Goal: Task Accomplishment & Management: Use online tool/utility

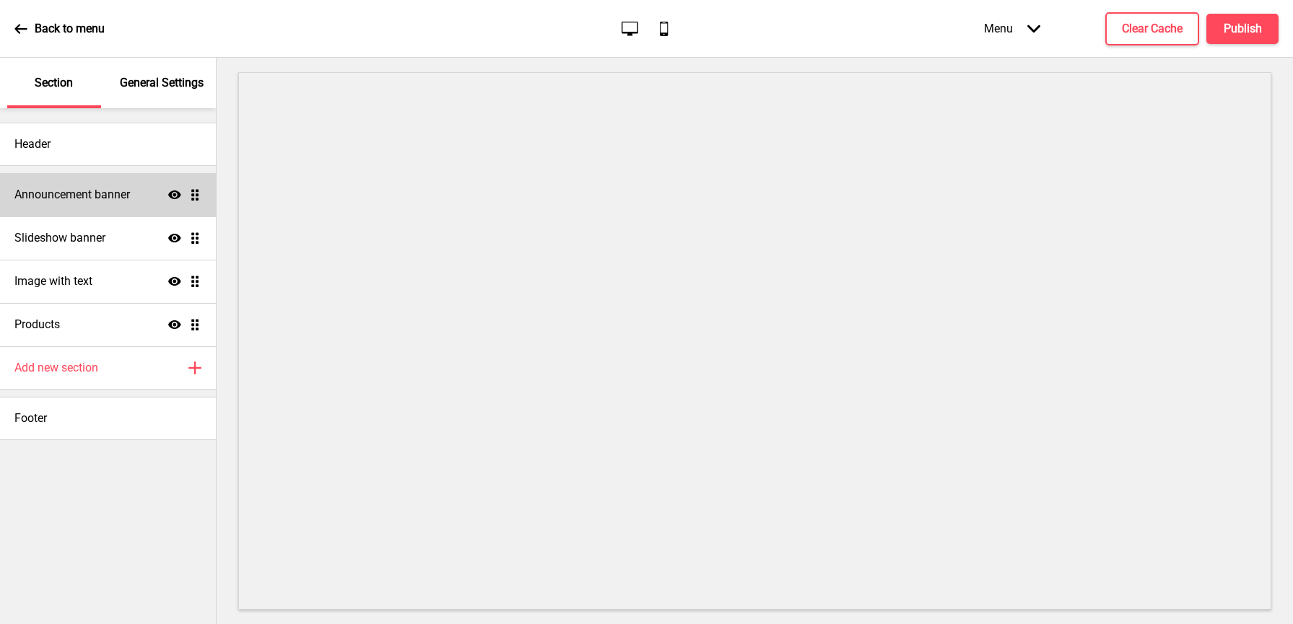
click at [118, 204] on div "Announcement banner Show Drag" at bounding box center [108, 194] width 216 height 43
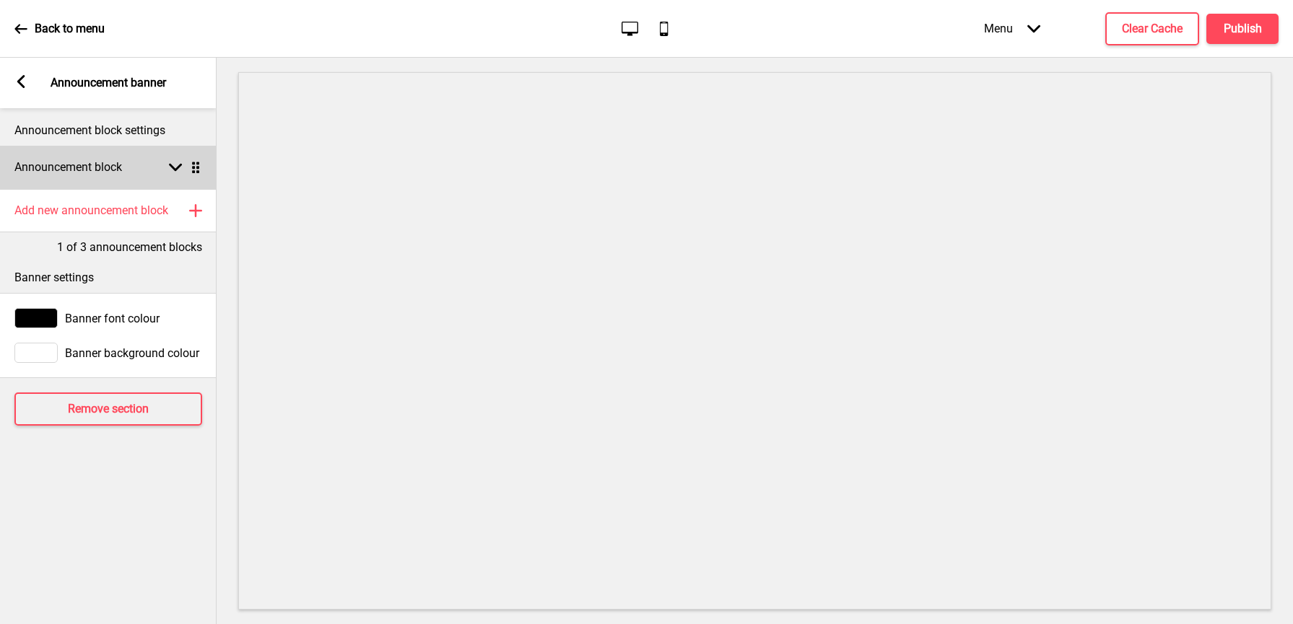
click at [132, 172] on div "Announcement block Arrow down Drag" at bounding box center [108, 167] width 217 height 43
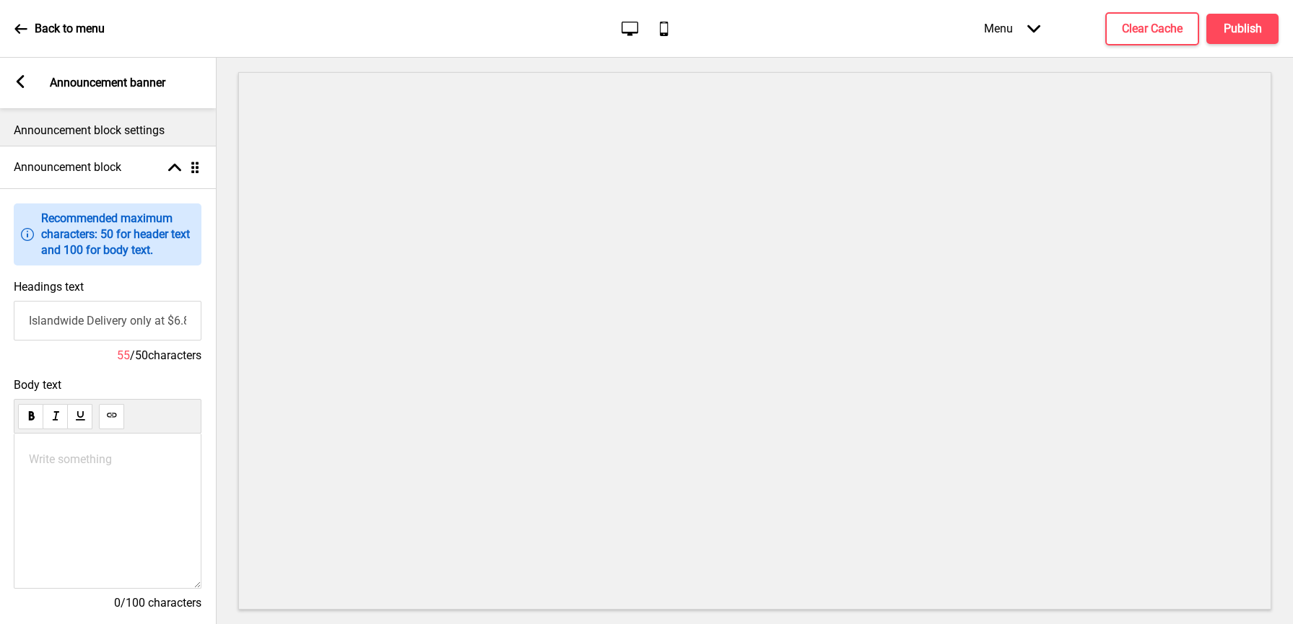
click at [22, 83] on rect at bounding box center [20, 81] width 13 height 13
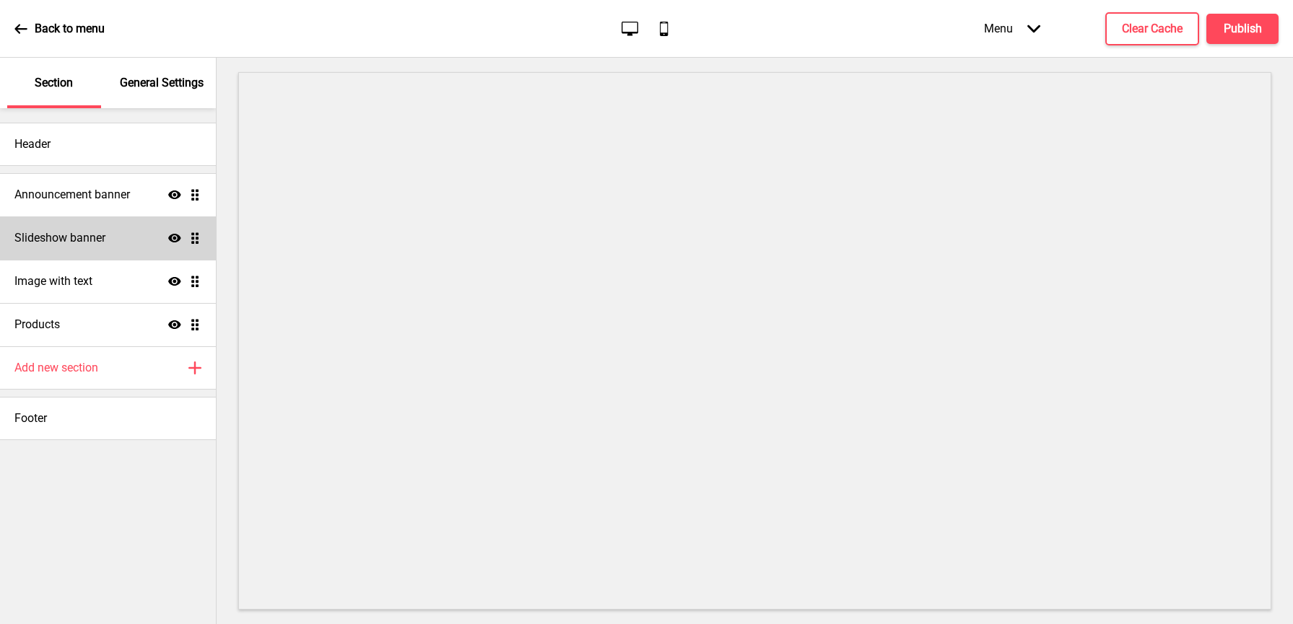
click at [106, 232] on div "Slideshow banner Show Drag" at bounding box center [108, 238] width 216 height 43
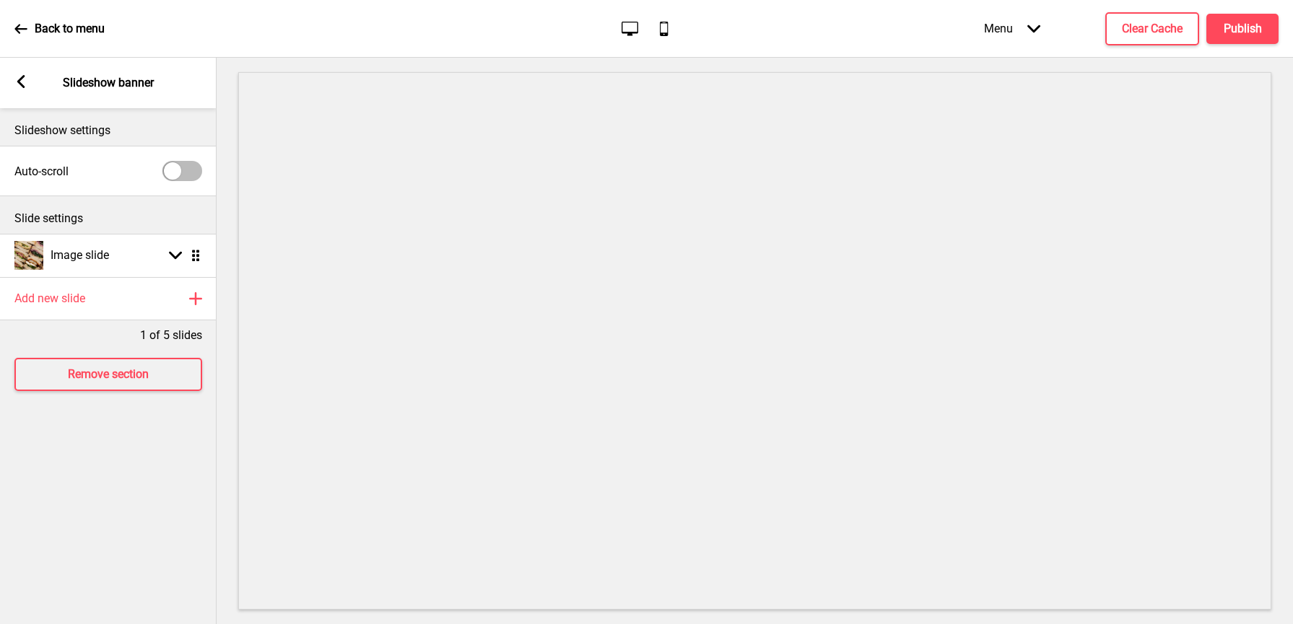
click at [23, 77] on icon at bounding box center [21, 81] width 8 height 13
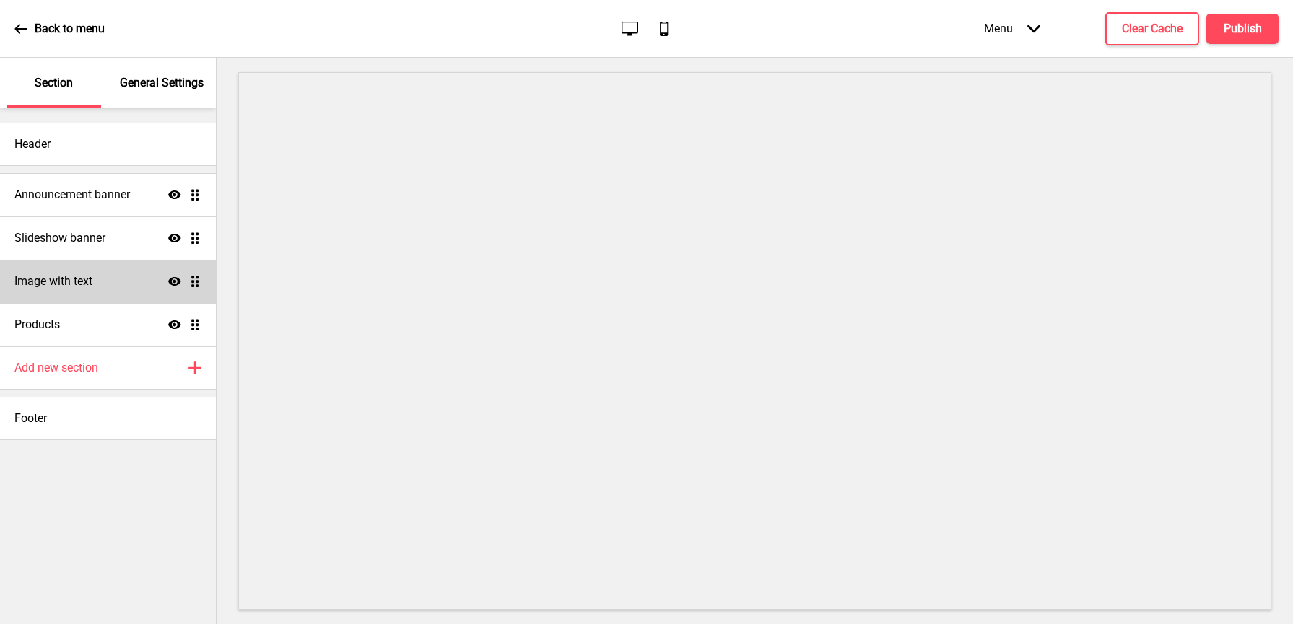
click at [87, 274] on h4 "Image with text" at bounding box center [53, 282] width 78 height 16
select select "right"
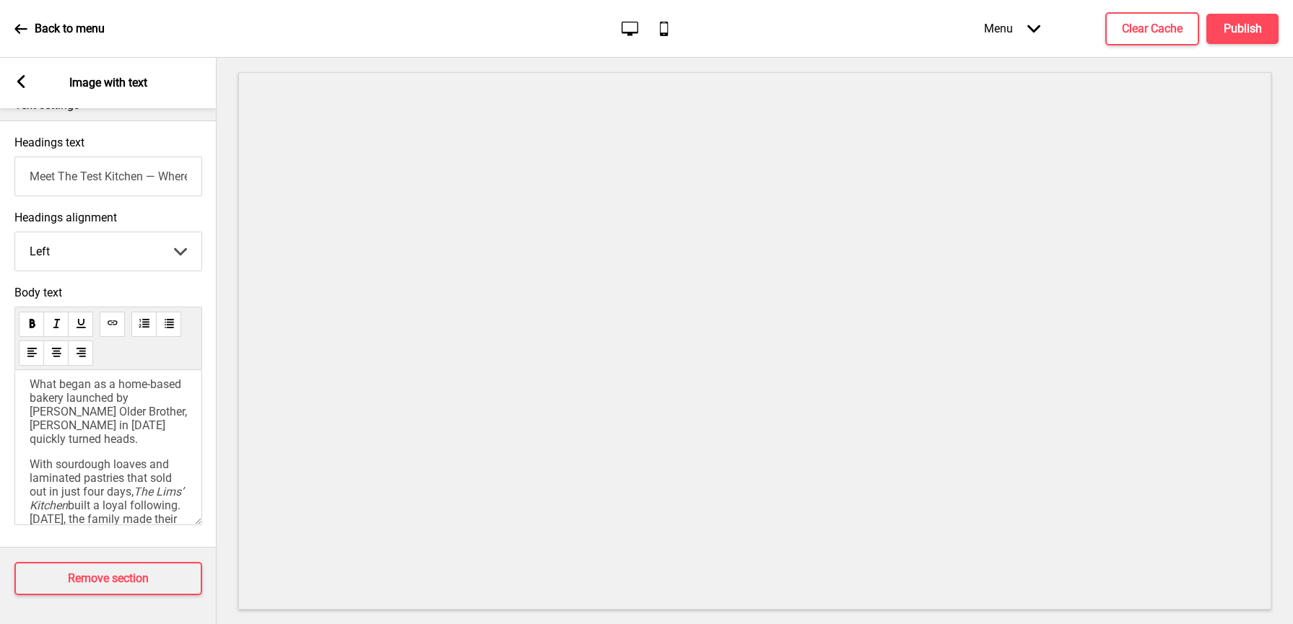
scroll to position [182, 0]
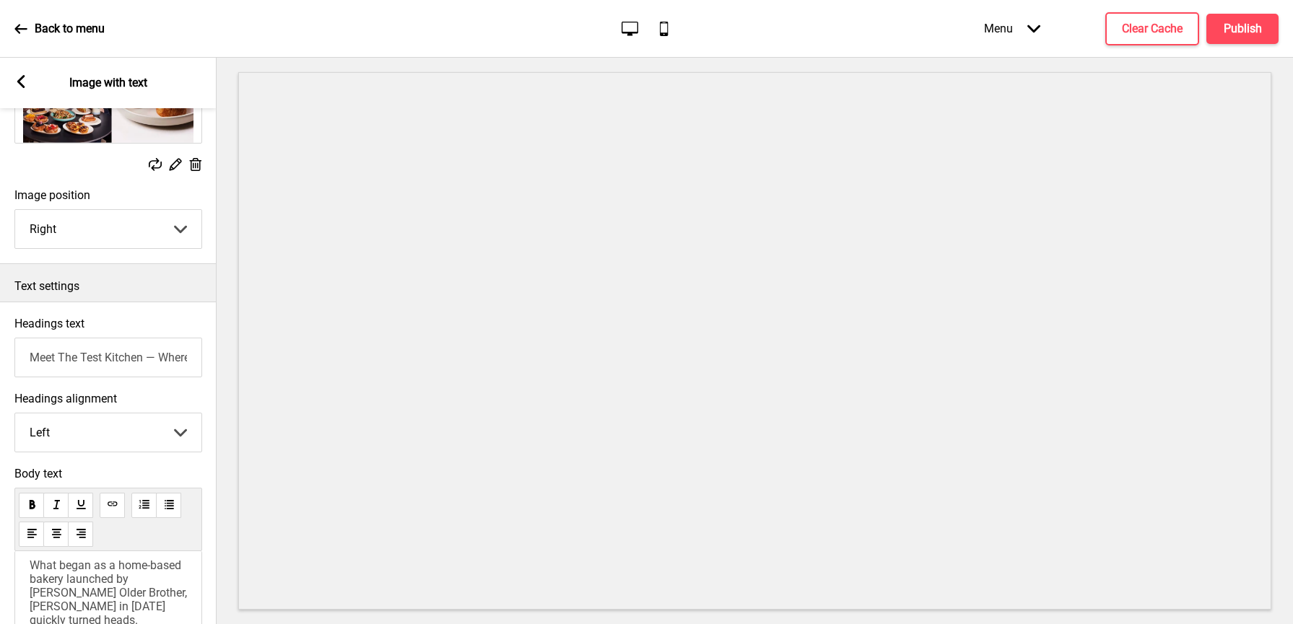
click at [22, 77] on icon at bounding box center [21, 81] width 8 height 13
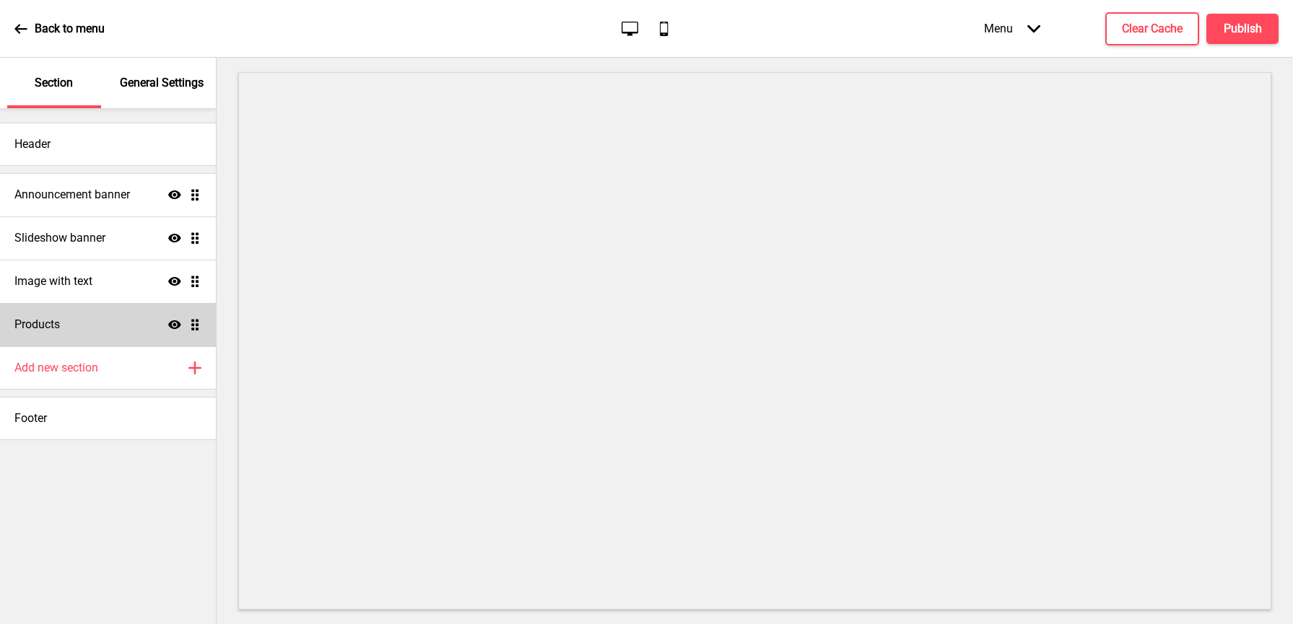
click at [86, 326] on div "Products Show Drag" at bounding box center [108, 324] width 216 height 43
select select "list"
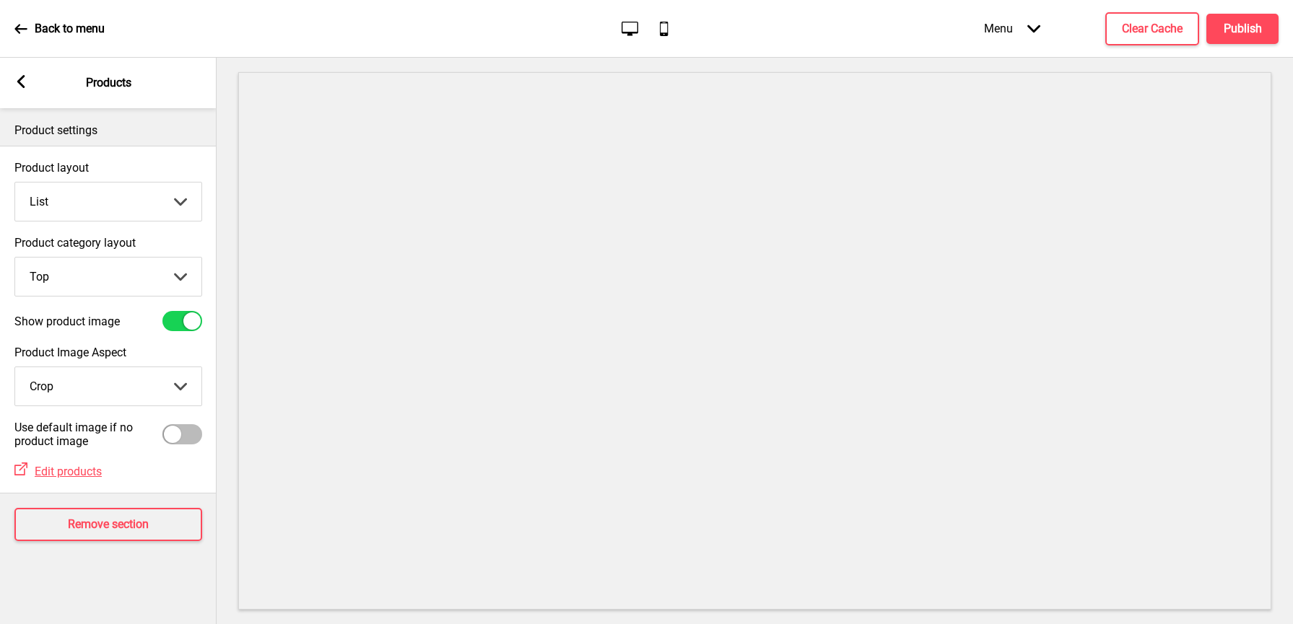
click at [18, 79] on rect at bounding box center [20, 81] width 13 height 13
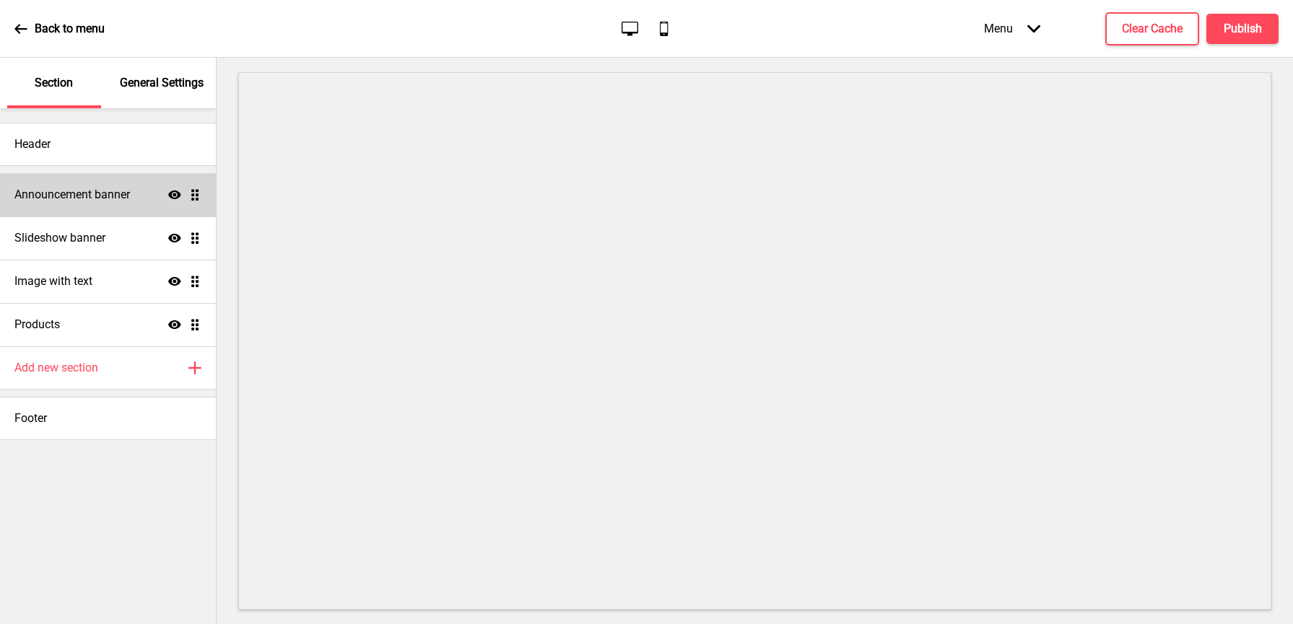
click at [105, 195] on h4 "Announcement banner" at bounding box center [72, 195] width 116 height 16
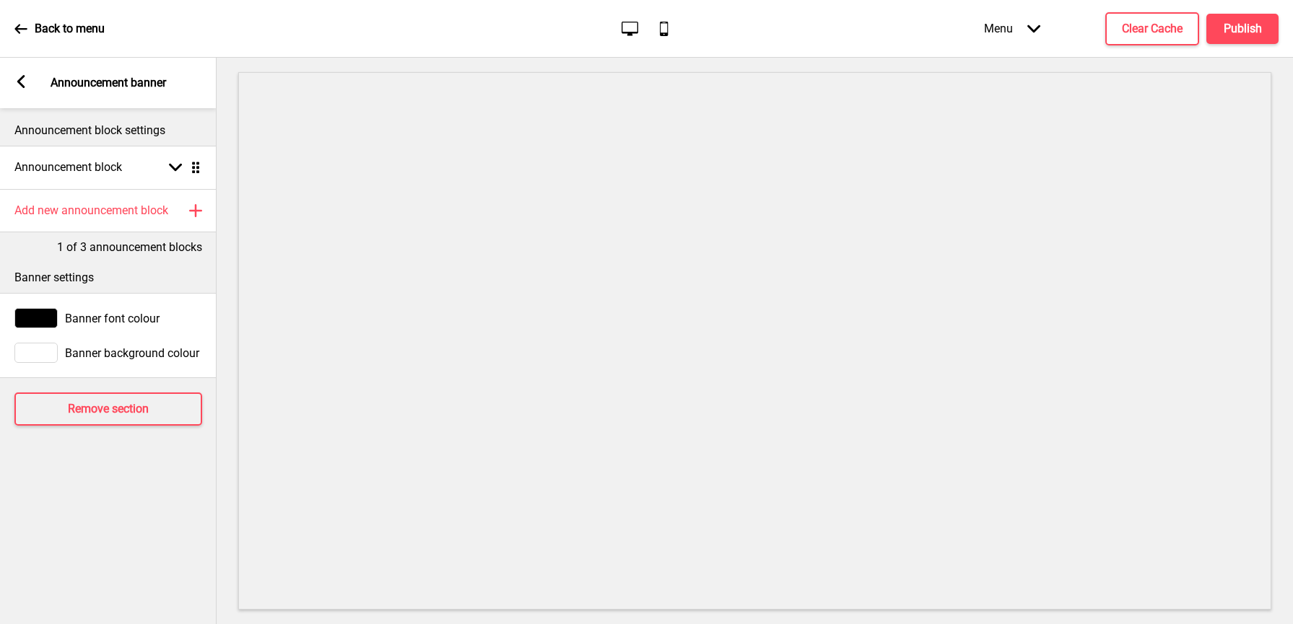
click at [1018, 17] on div "Menu Arrow down" at bounding box center [1012, 28] width 85 height 43
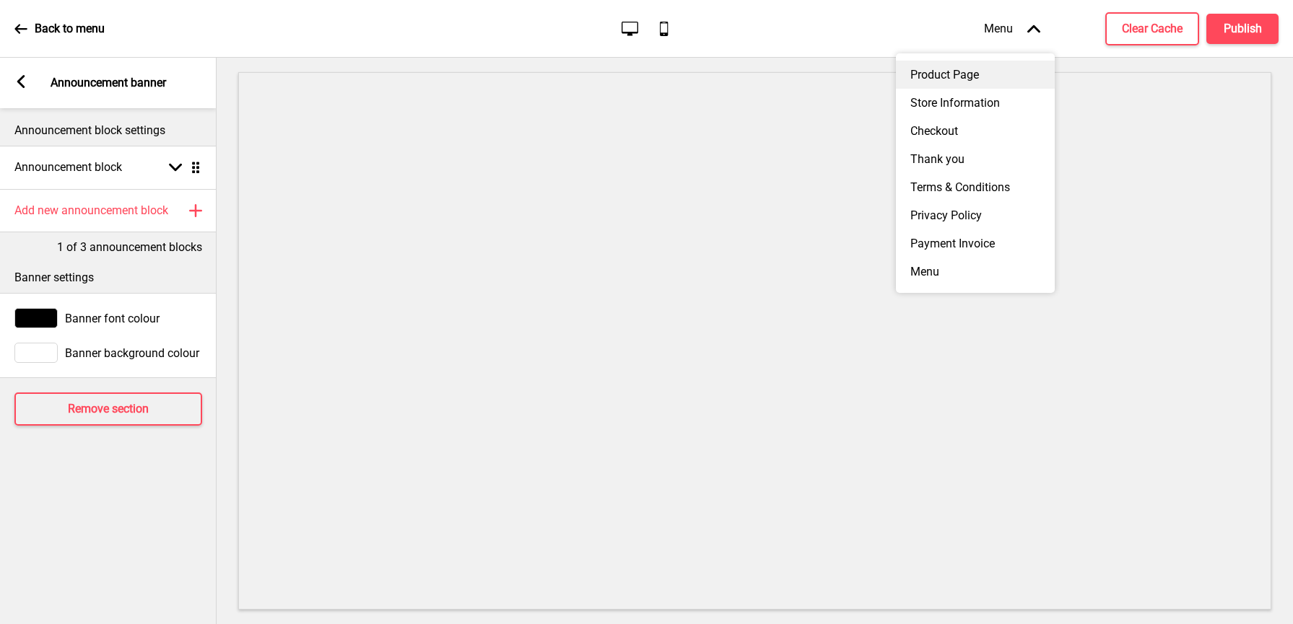
click at [975, 77] on div "Product Page" at bounding box center [975, 75] width 159 height 28
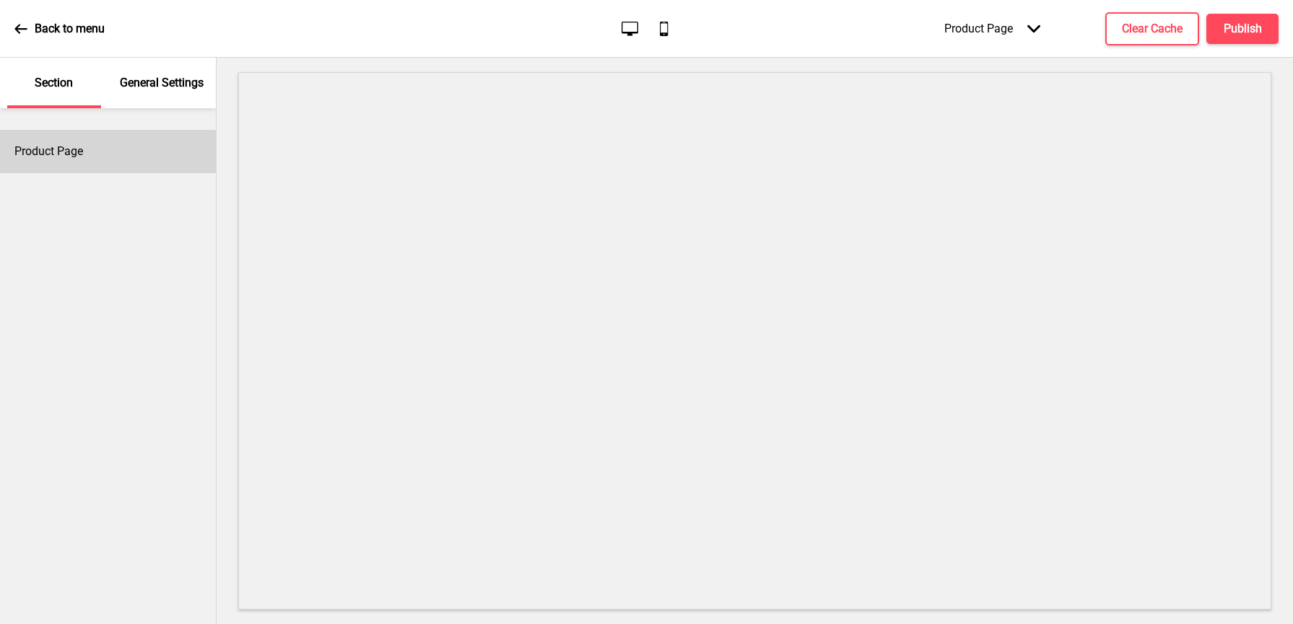
click at [122, 158] on div "Product Page" at bounding box center [108, 151] width 216 height 43
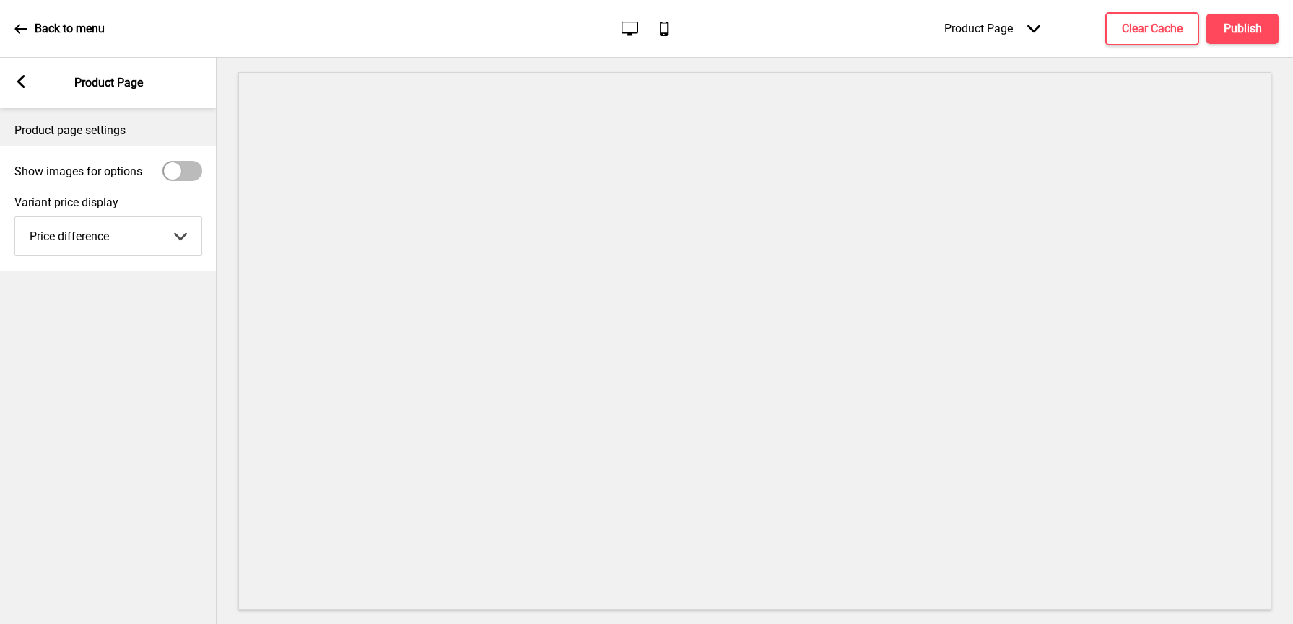
click at [16, 79] on rect at bounding box center [20, 81] width 13 height 13
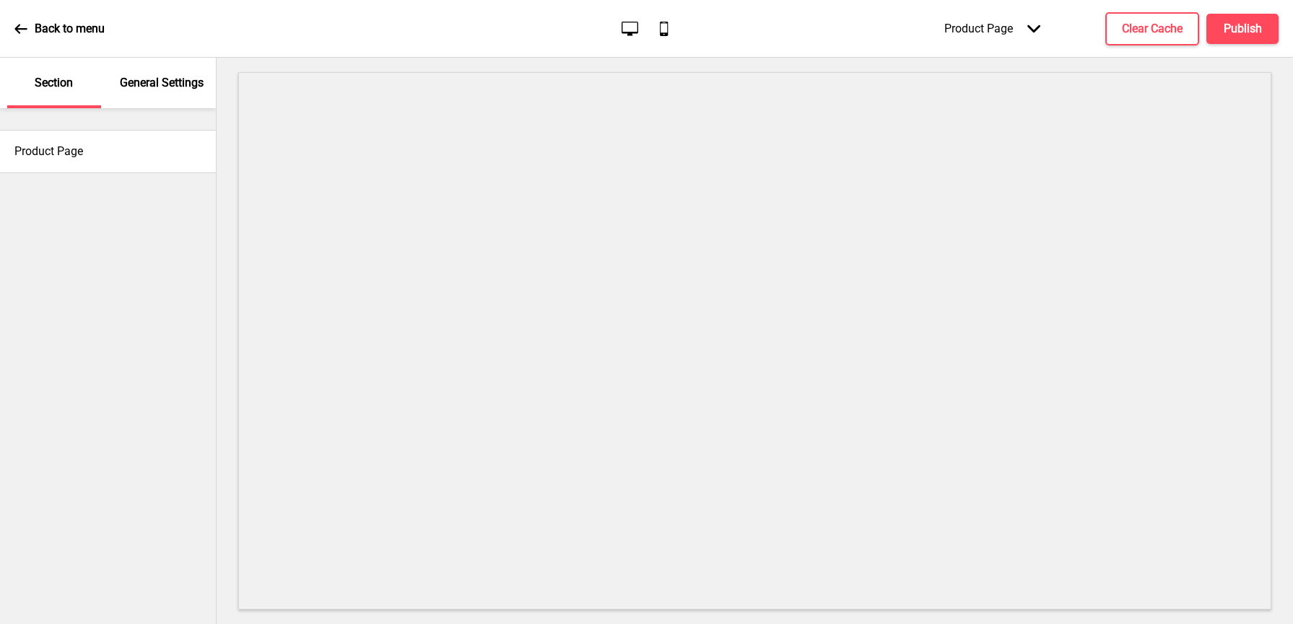
click at [1016, 32] on div "Product Page Arrow down" at bounding box center [992, 28] width 125 height 43
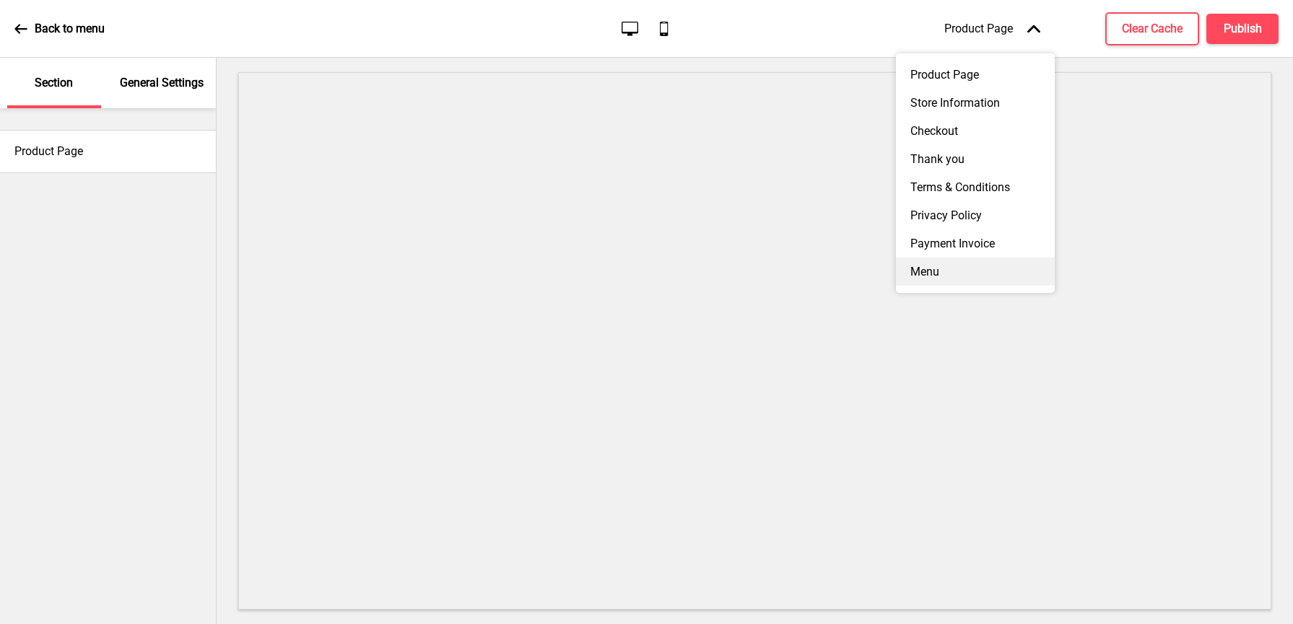
click at [939, 263] on div "Menu" at bounding box center [975, 272] width 159 height 28
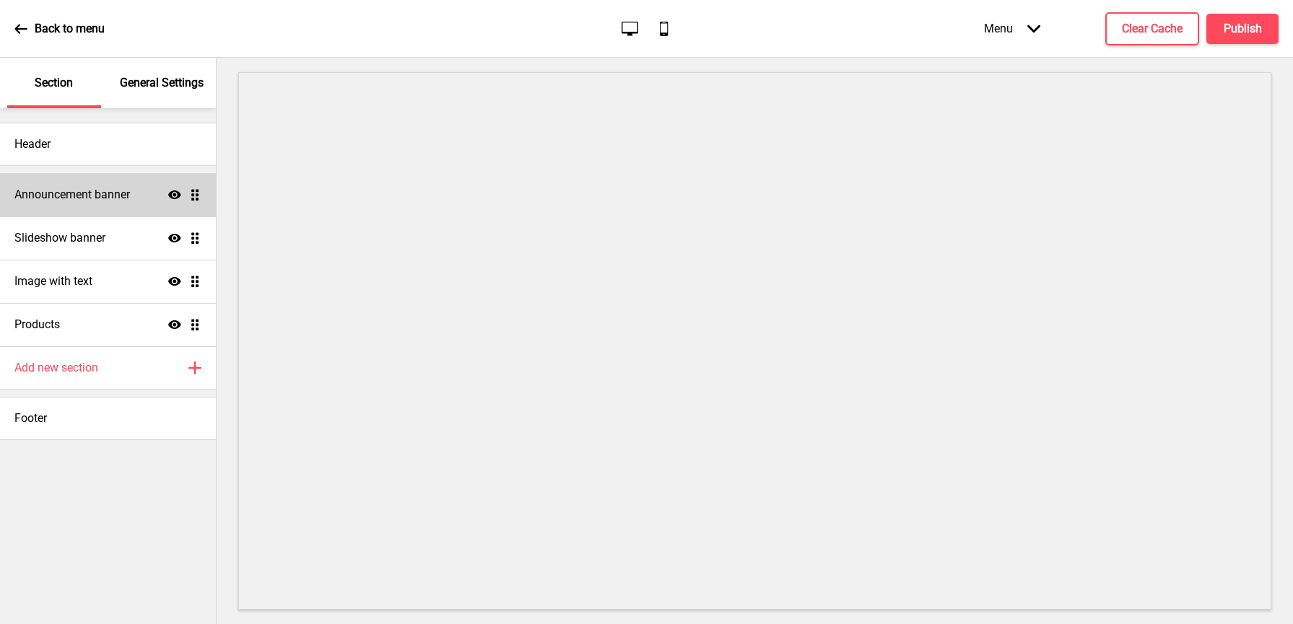
click at [61, 198] on h4 "Announcement banner" at bounding box center [72, 195] width 116 height 16
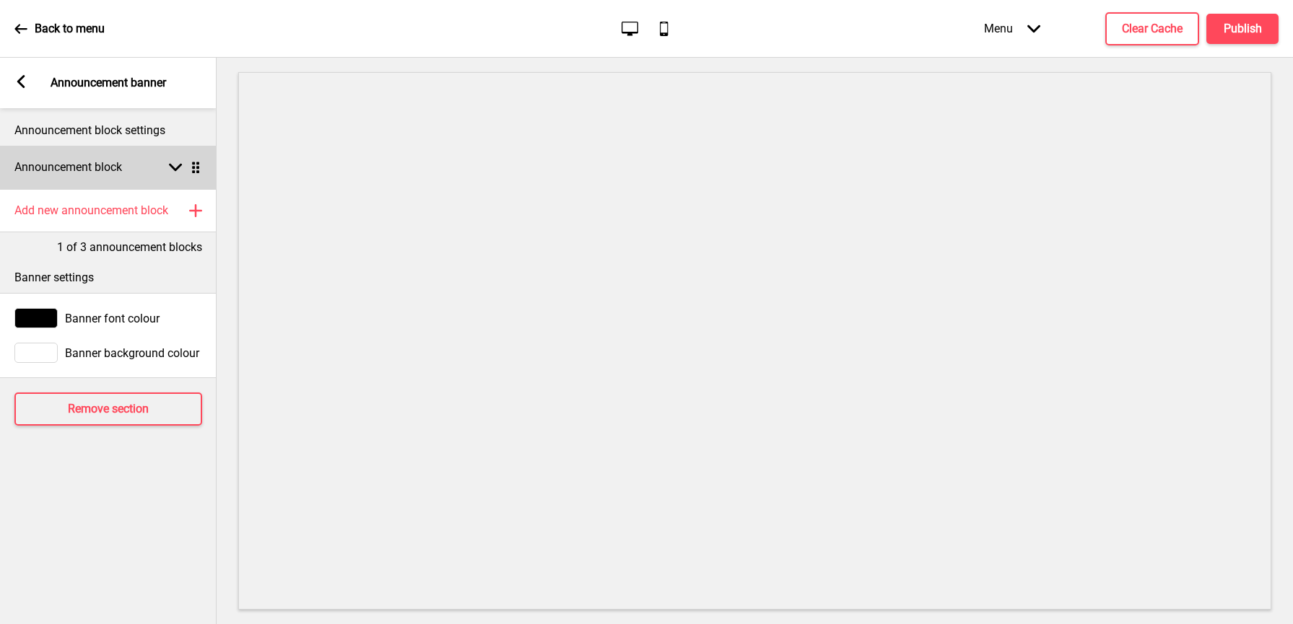
click at [83, 151] on div "Announcement block Arrow down Drag" at bounding box center [108, 167] width 217 height 43
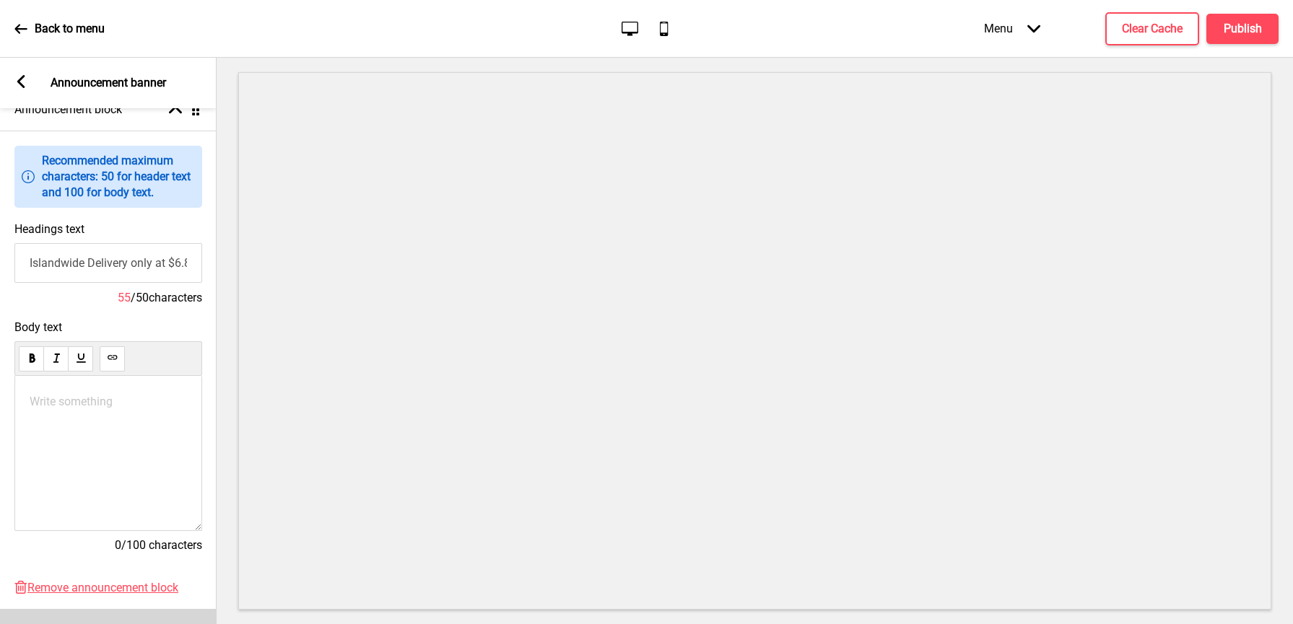
scroll to position [319, 0]
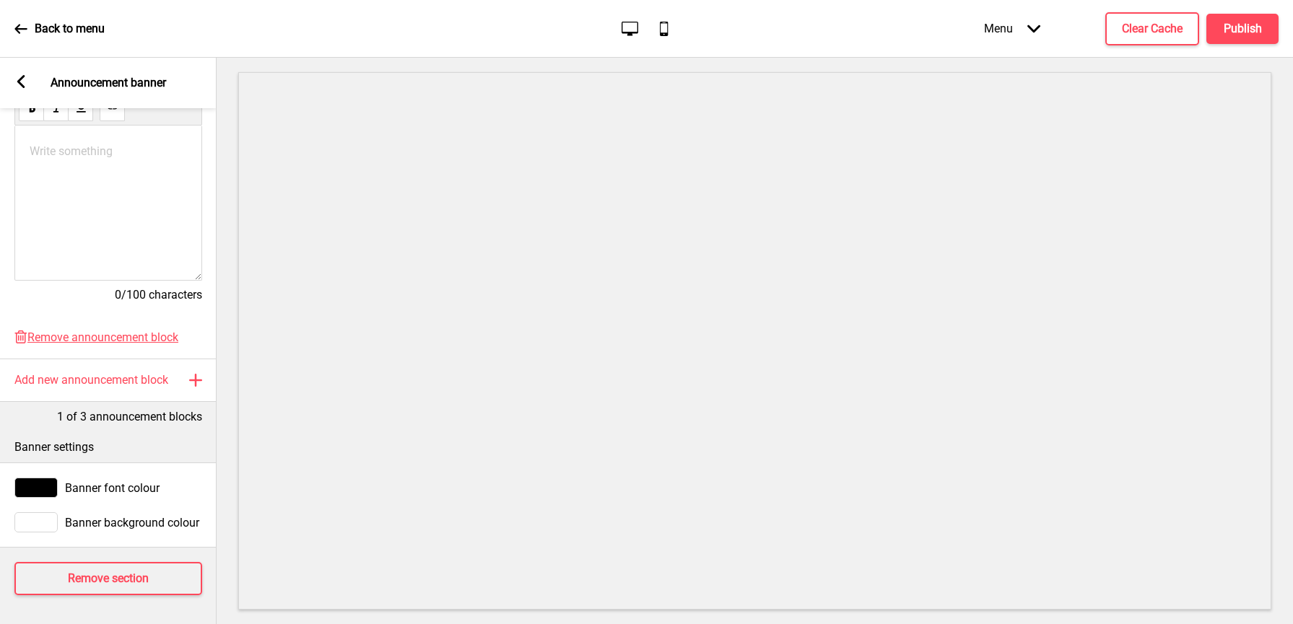
click at [23, 82] on rect at bounding box center [20, 81] width 13 height 13
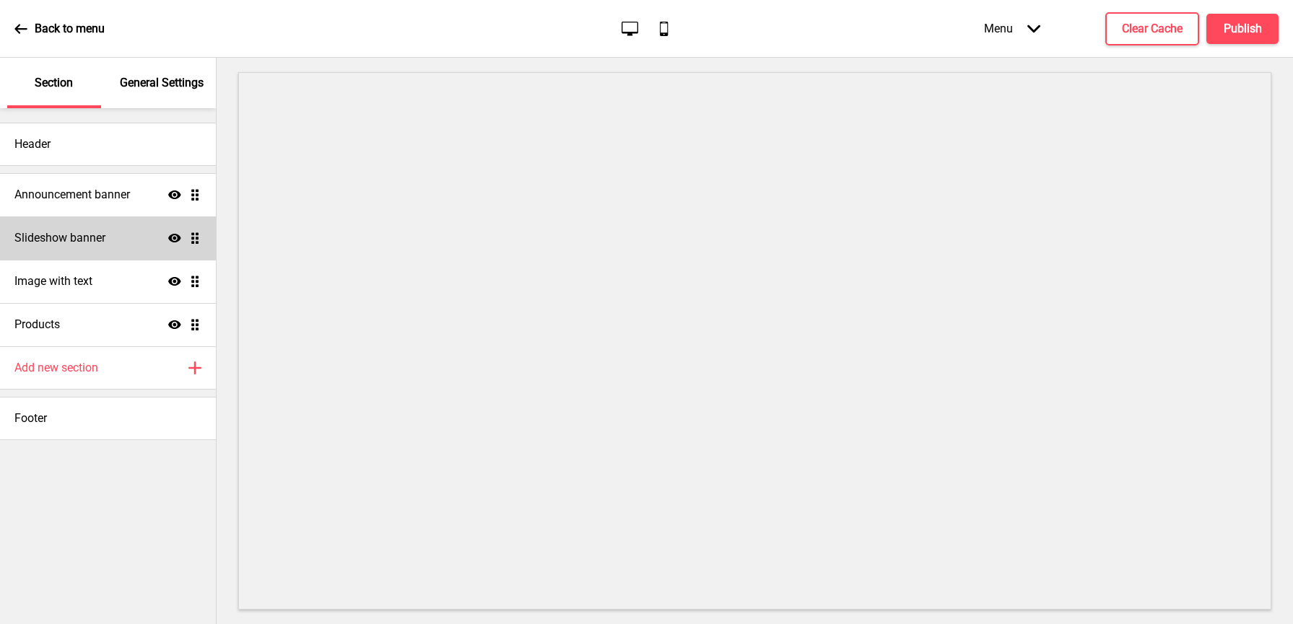
click at [61, 241] on h4 "Slideshow banner" at bounding box center [59, 238] width 91 height 16
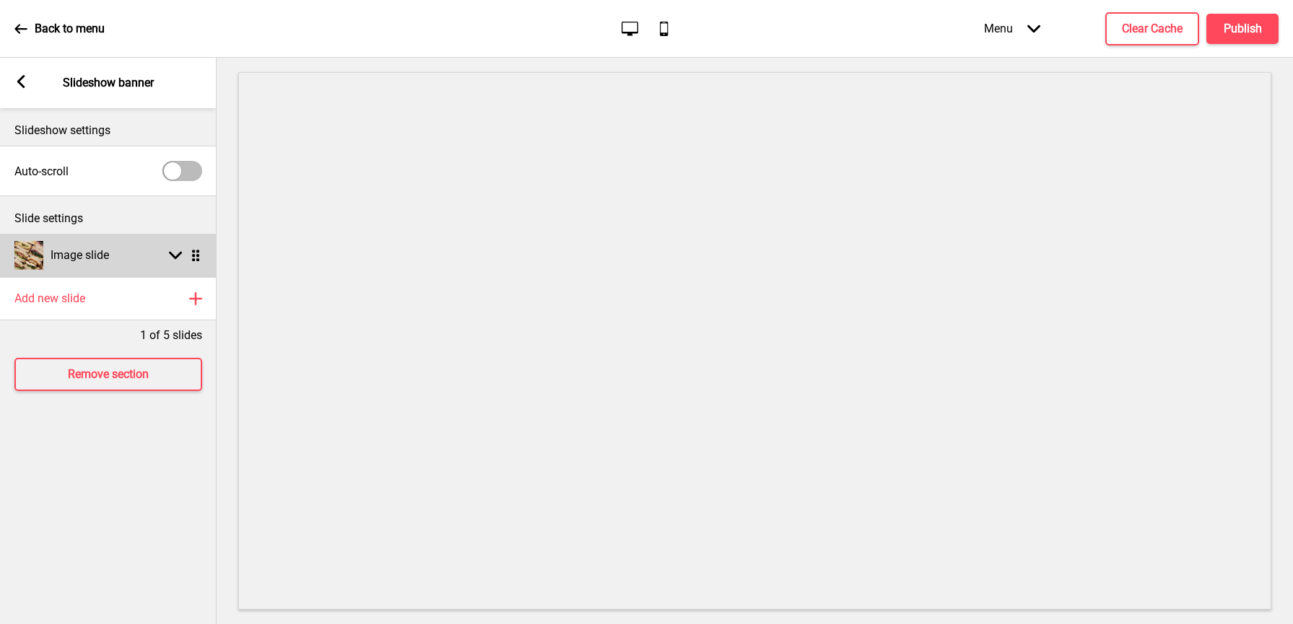
click at [105, 265] on div "Image slide" at bounding box center [61, 255] width 95 height 29
select select "right"
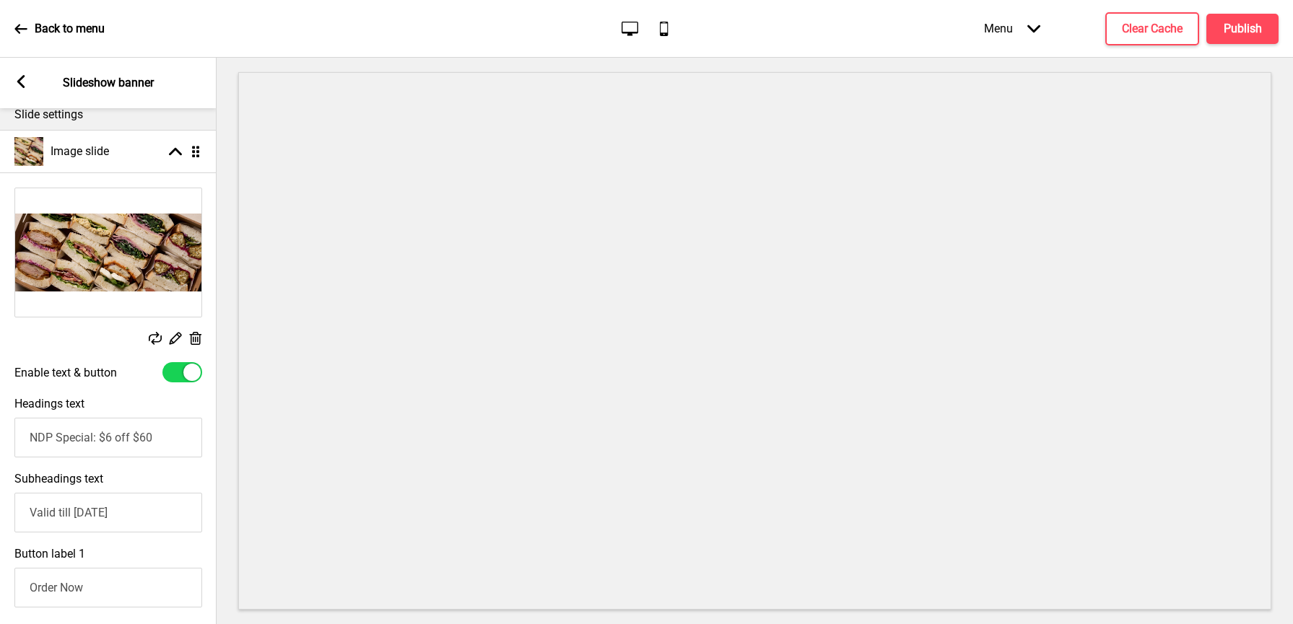
scroll to position [208, 0]
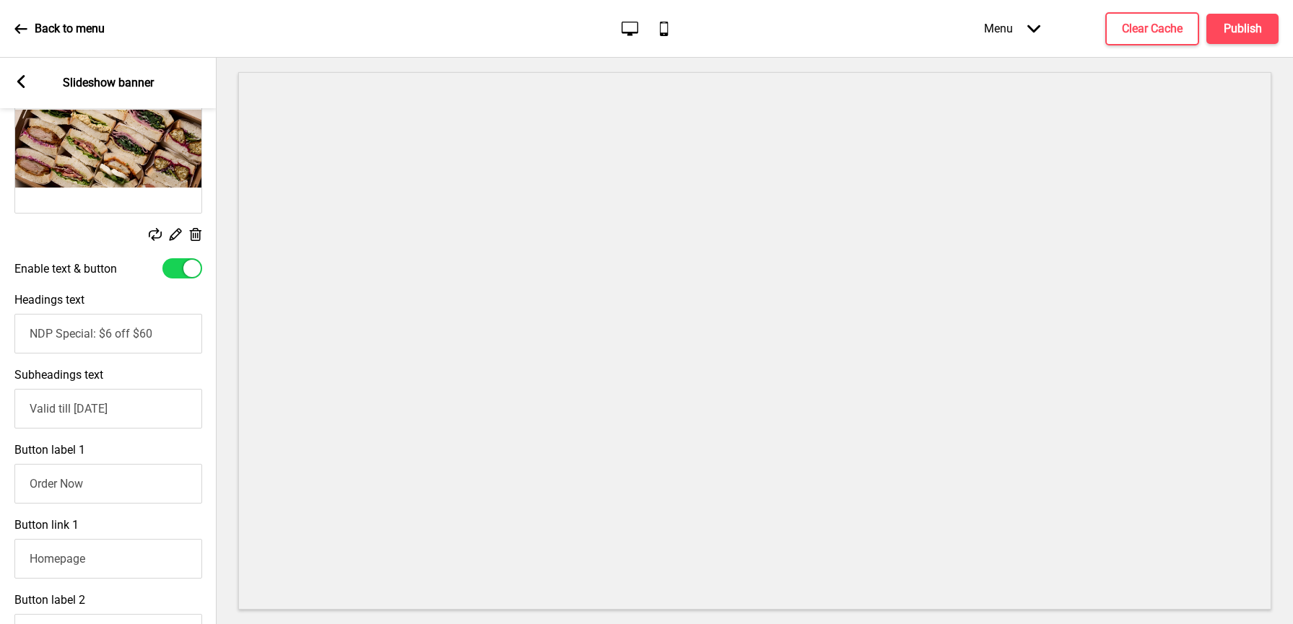
click at [173, 271] on div at bounding box center [182, 268] width 40 height 20
checkbox input "false"
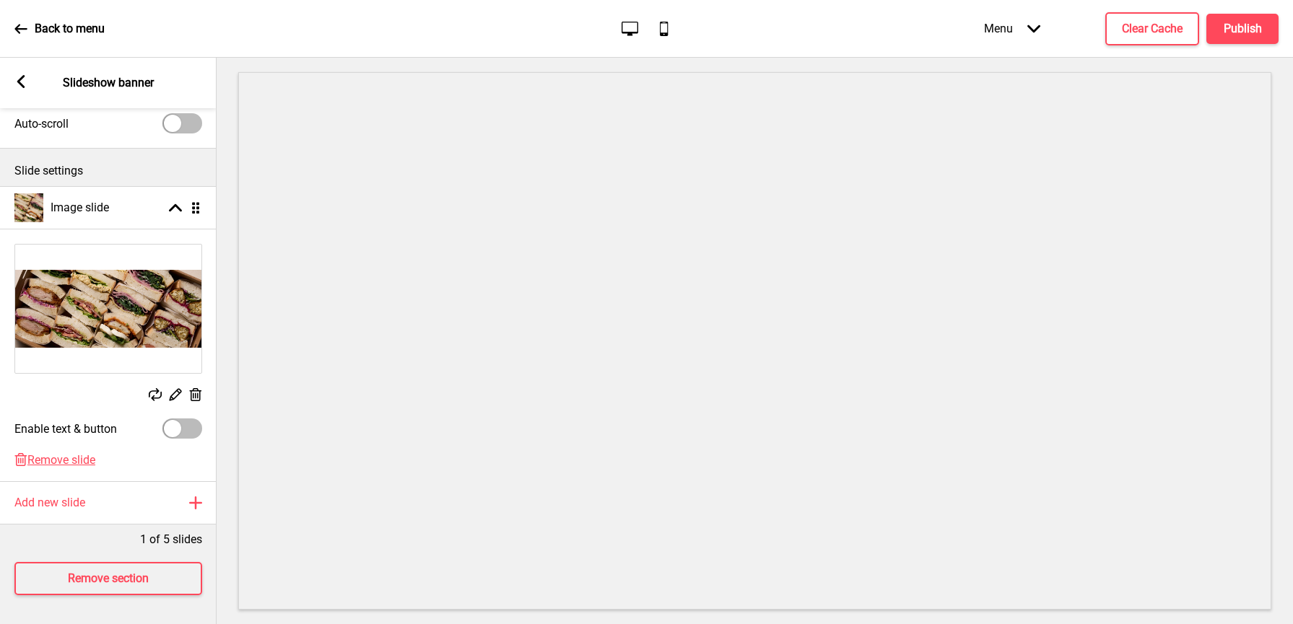
scroll to position [58, 0]
click at [1219, 27] on button "Publish" at bounding box center [1242, 29] width 72 height 30
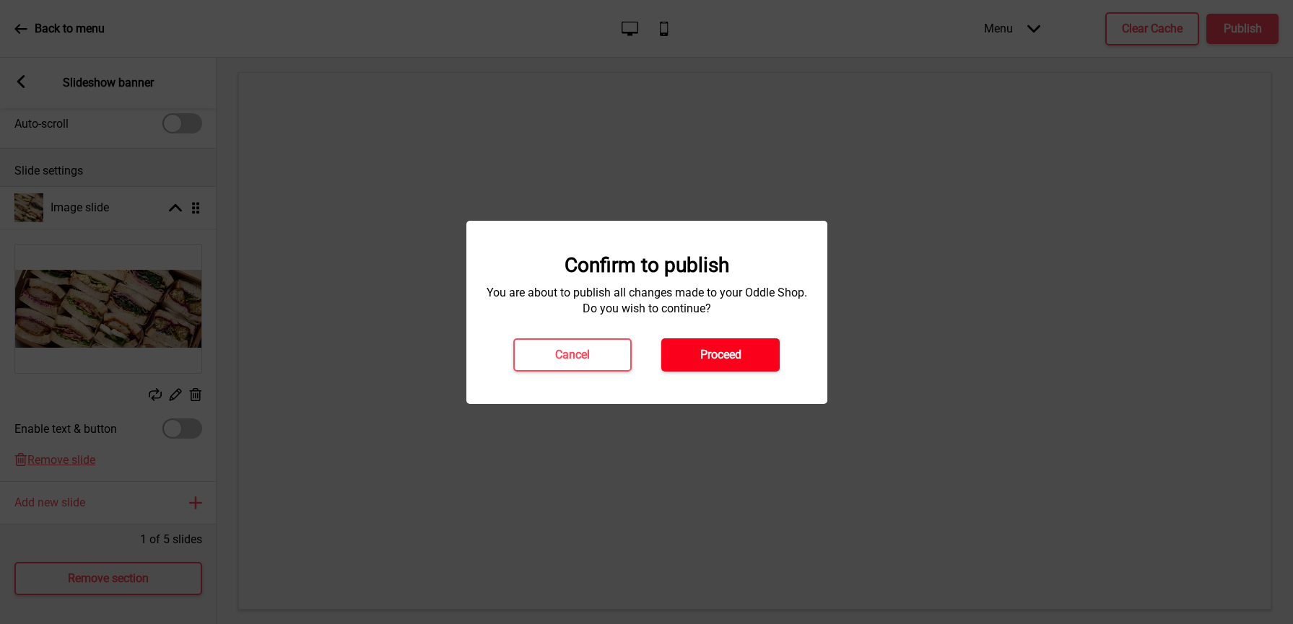
click at [714, 349] on h4 "Proceed" at bounding box center [720, 355] width 41 height 16
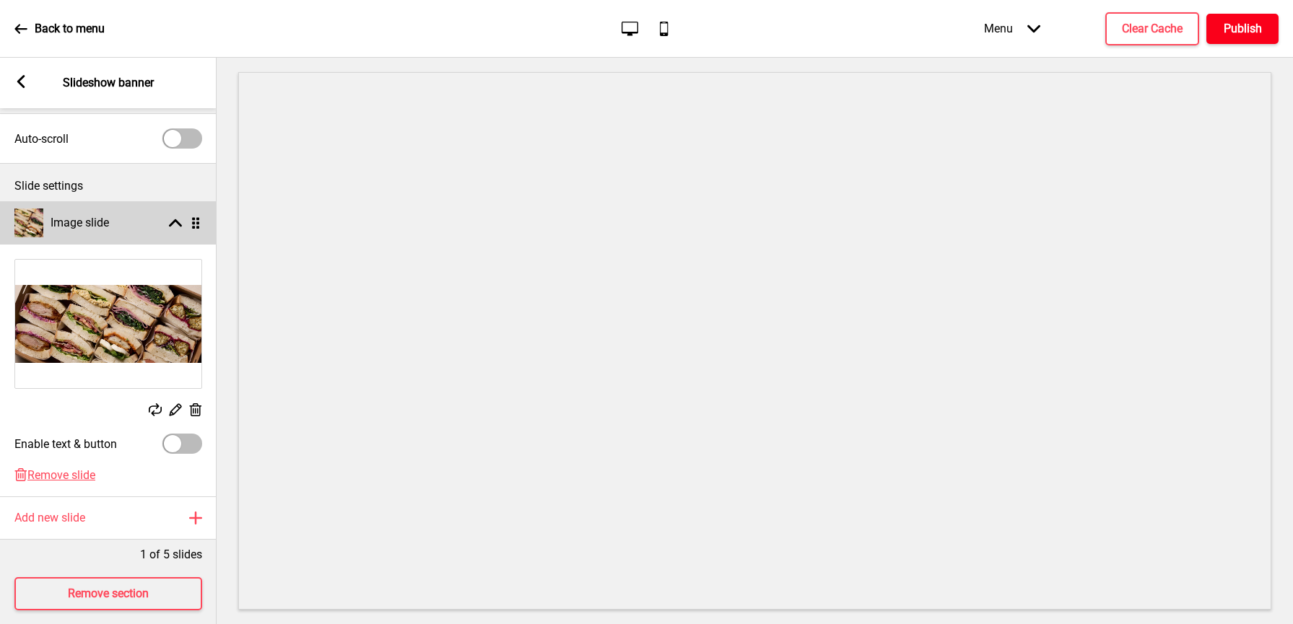
scroll to position [0, 0]
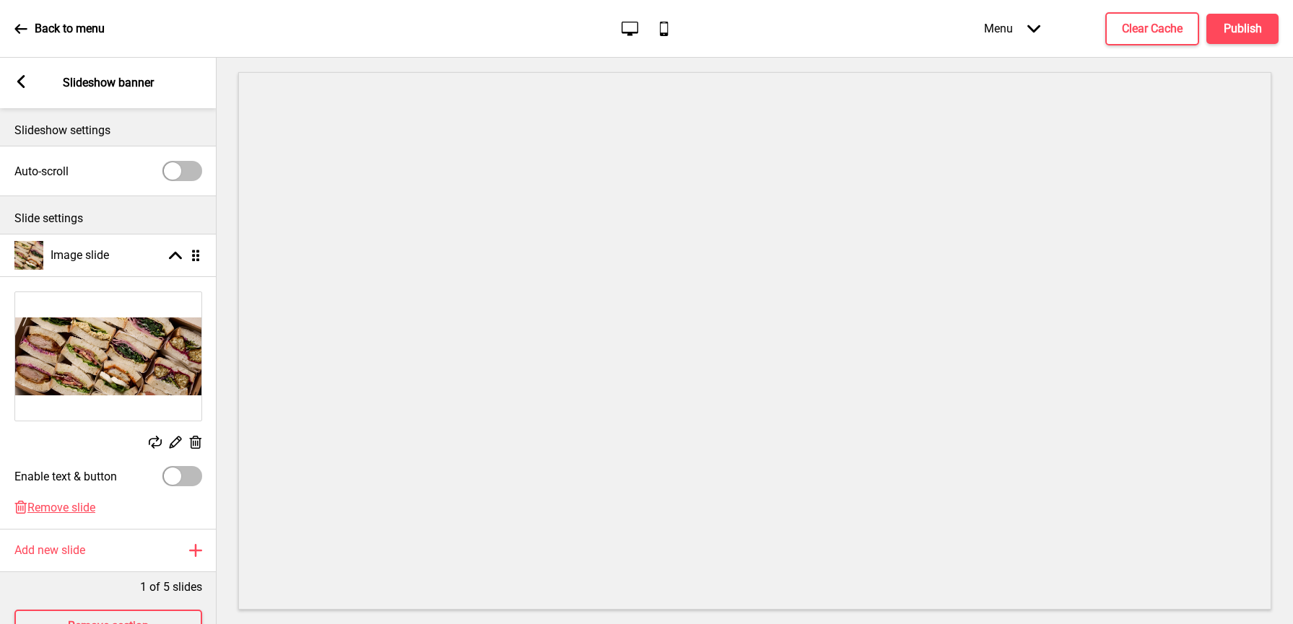
click at [18, 83] on icon at bounding box center [21, 81] width 8 height 13
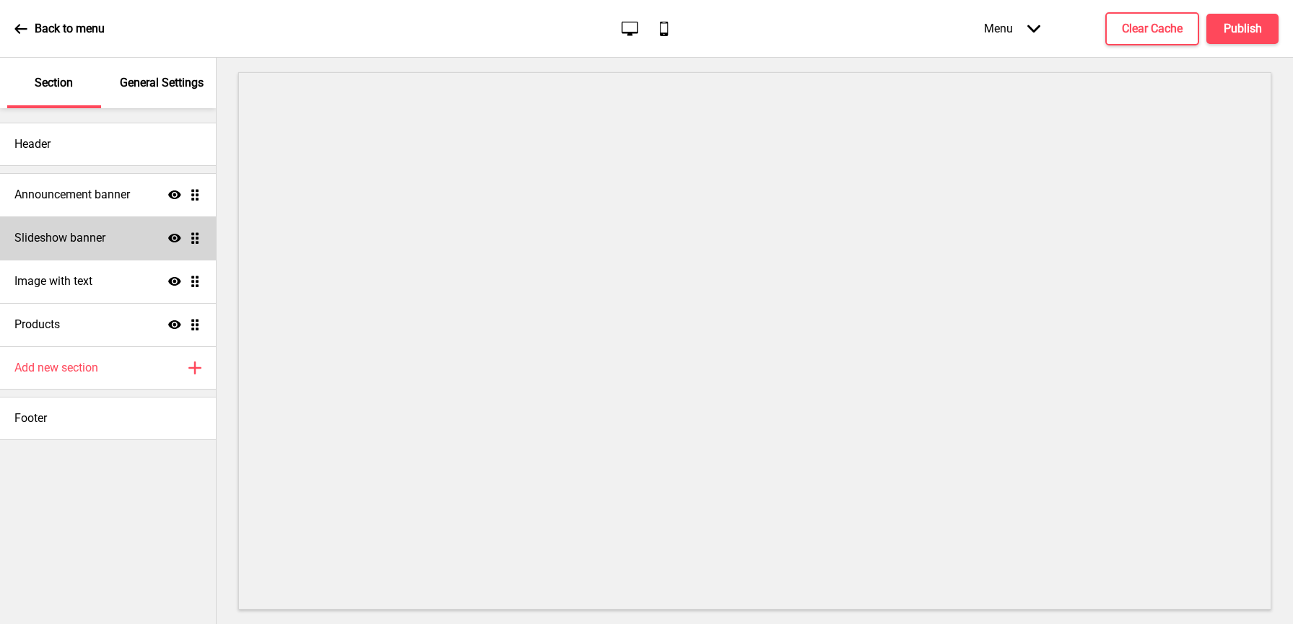
click at [84, 243] on h4 "Slideshow banner" at bounding box center [59, 238] width 91 height 16
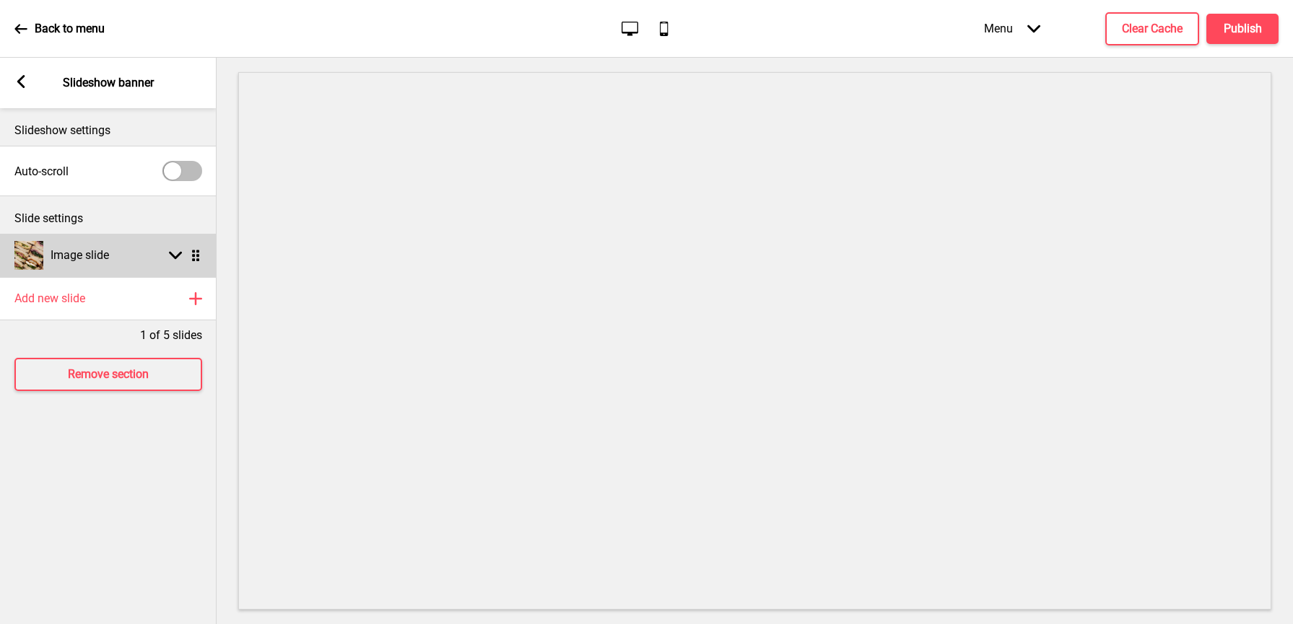
click at [152, 250] on div "Image slide Arrow down Drag" at bounding box center [108, 255] width 217 height 43
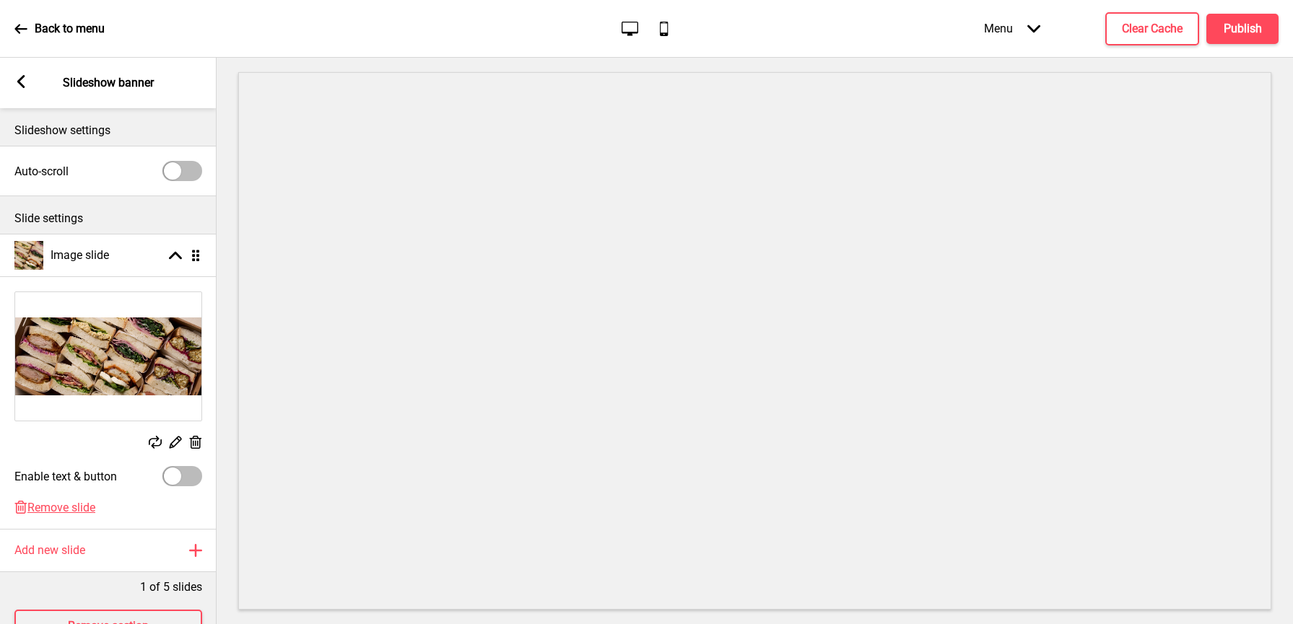
click at [173, 438] on rect at bounding box center [174, 442] width 15 height 15
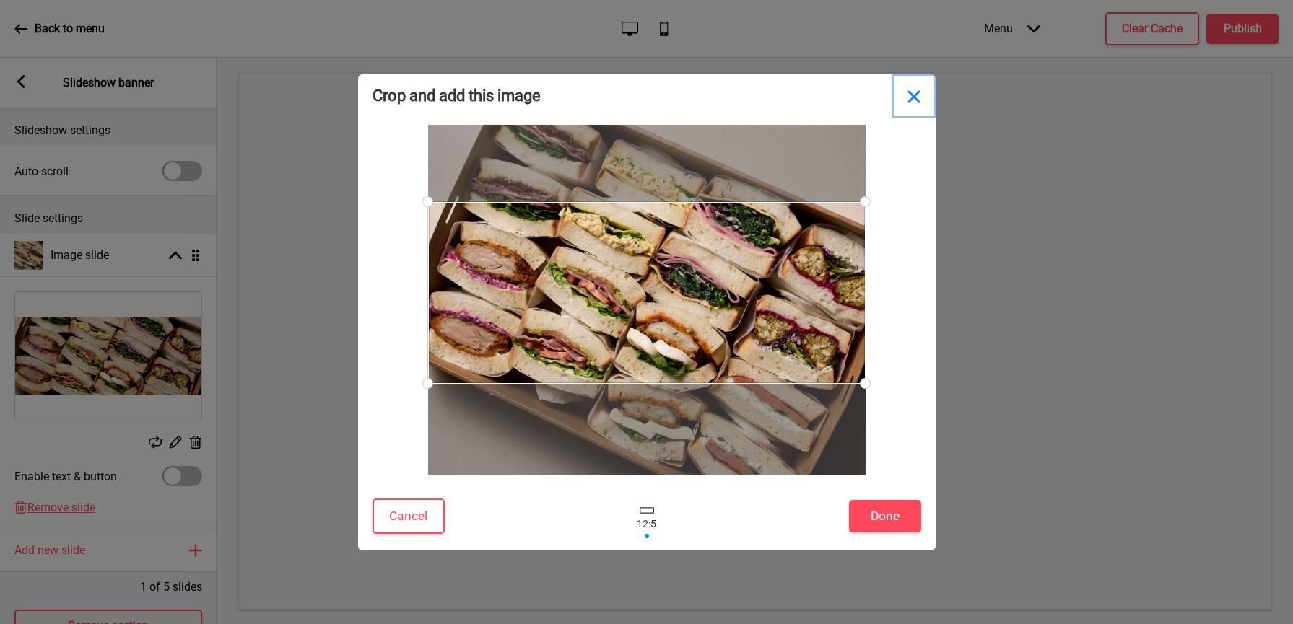
click at [913, 92] on button "Close" at bounding box center [913, 95] width 43 height 43
